Goal: Information Seeking & Learning: Check status

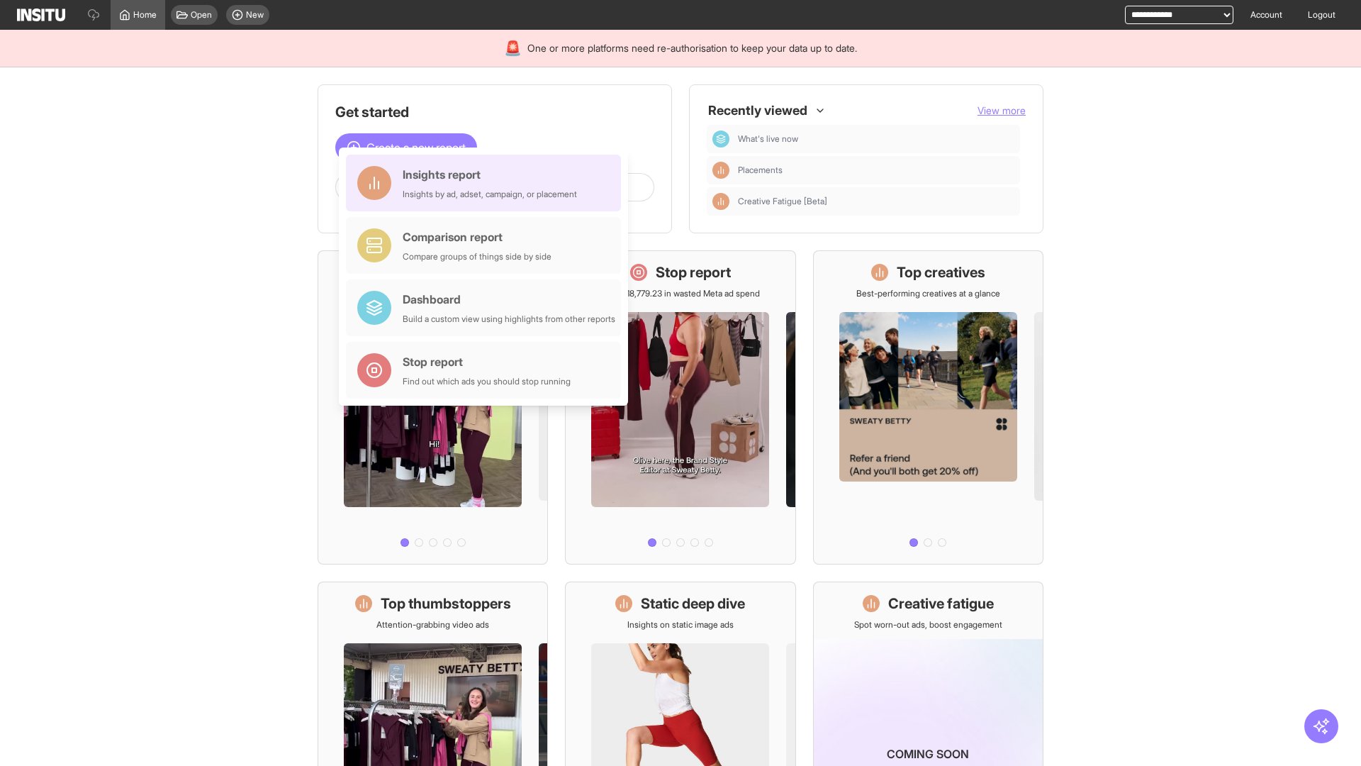
click at [487, 183] on div "Insights report Insights by ad, adset, campaign, or placement" at bounding box center [490, 183] width 174 height 34
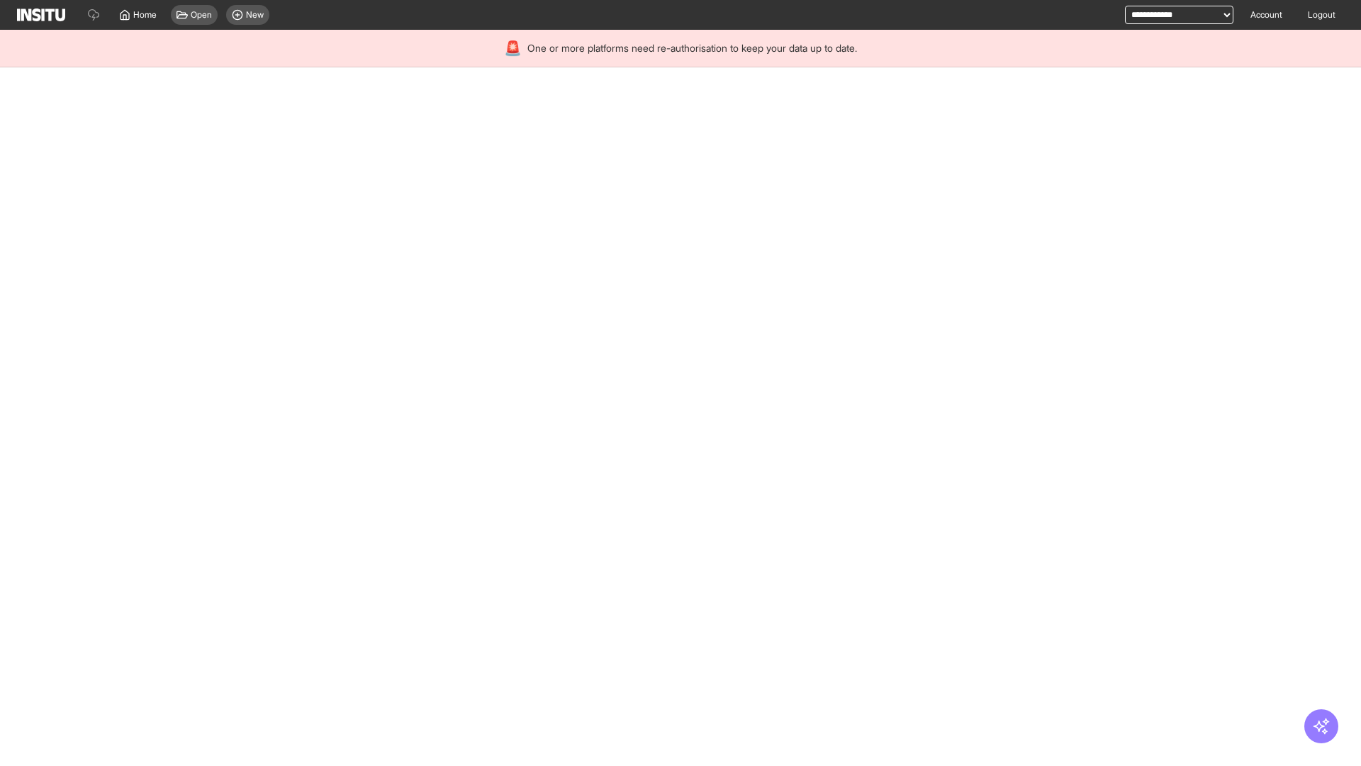
select select "**"
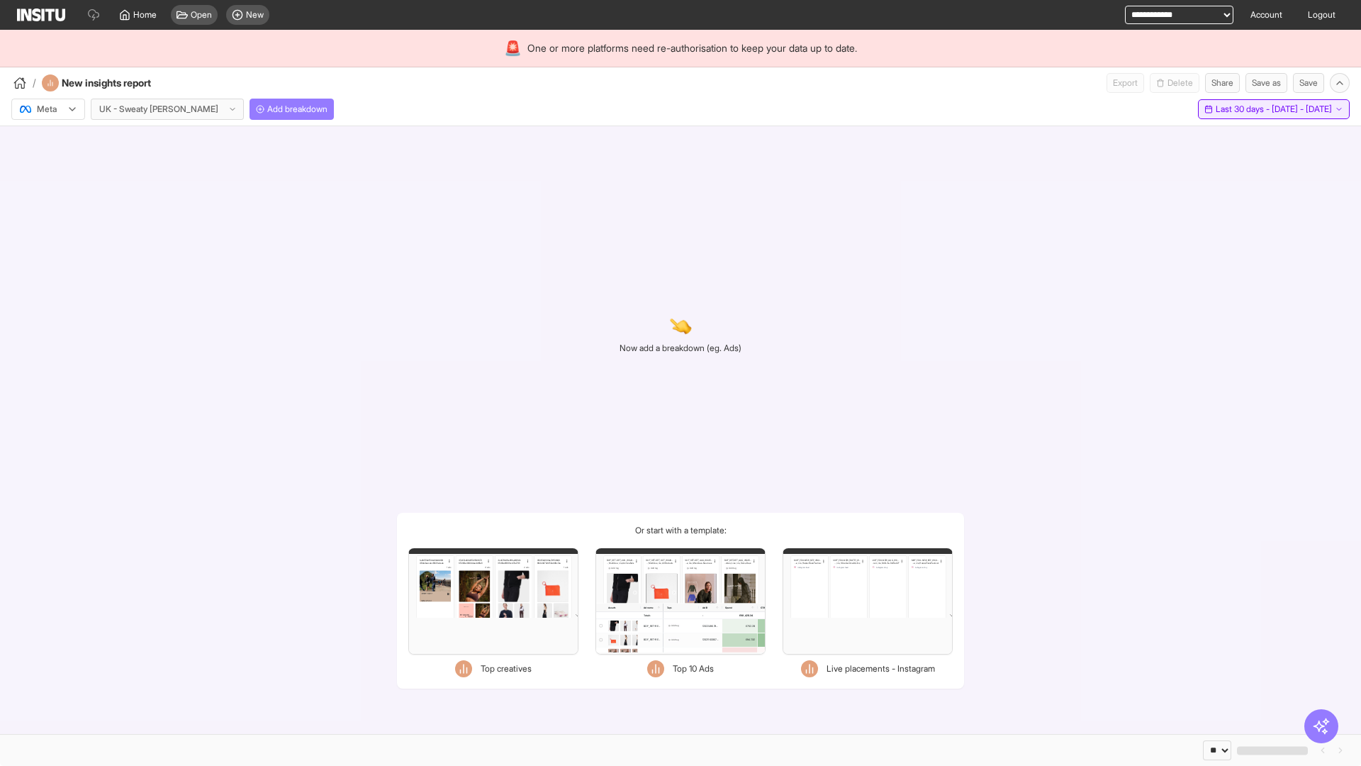
click at [1245, 109] on span "Last 30 days - [DATE] - [DATE]" at bounding box center [1274, 109] width 116 height 11
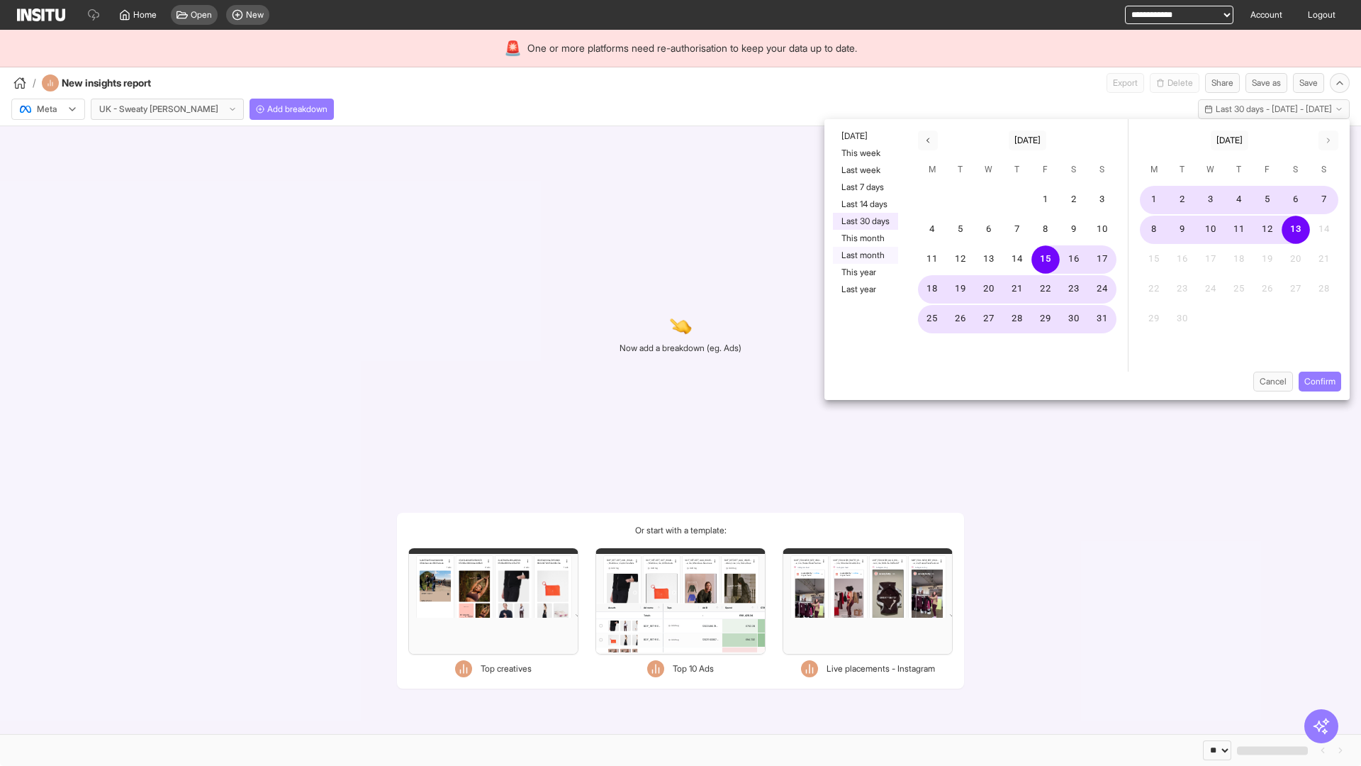
click at [864, 255] on button "Last month" at bounding box center [865, 255] width 65 height 17
